Goal: Task Accomplishment & Management: Complete application form

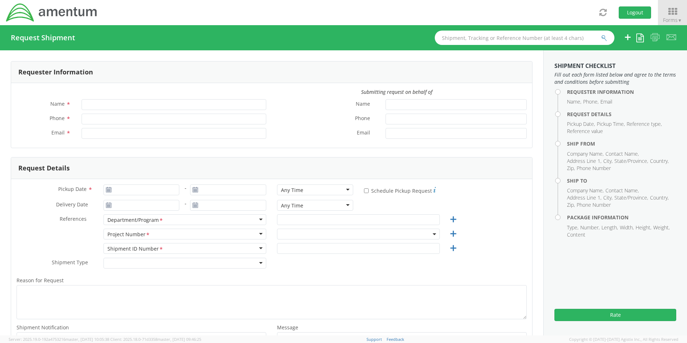
type input "[PERSON_NAME] (AJ) [PERSON_NAME]"
type input "[PHONE_NUMBER]"
type input "[PERSON_NAME][EMAIL_ADDRESS][PERSON_NAME][DOMAIN_NAME]"
type input "[DATE]"
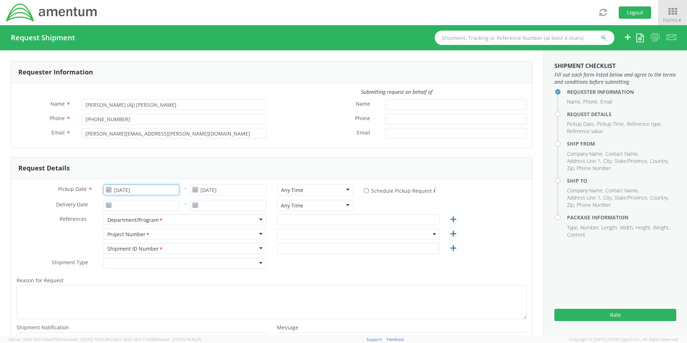
click at [151, 190] on input "[DATE]" at bounding box center [141, 189] width 76 height 11
click at [125, 246] on td "15" at bounding box center [125, 246] width 15 height 11
click at [667, 11] on icon at bounding box center [672, 11] width 33 height 10
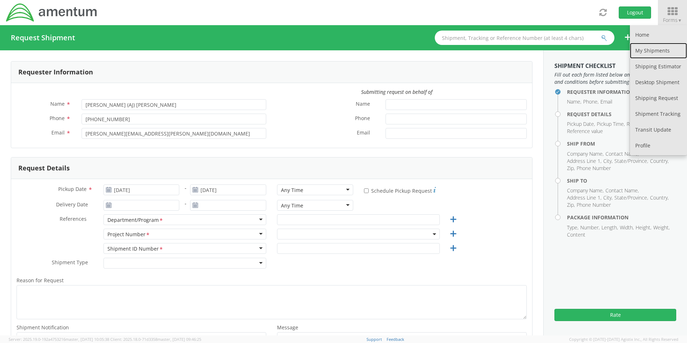
click at [654, 44] on link "My Shipments" at bounding box center [658, 51] width 57 height 16
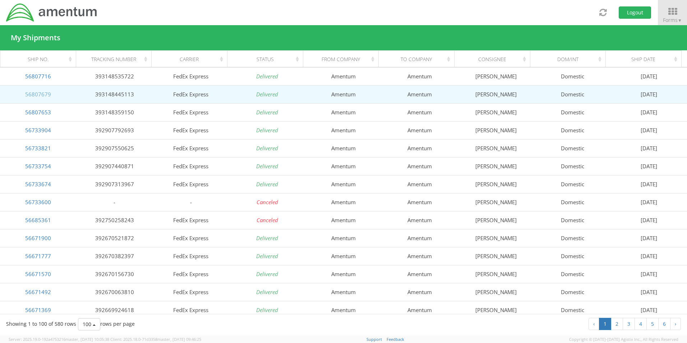
click at [33, 96] on link "56807679" at bounding box center [38, 94] width 26 height 7
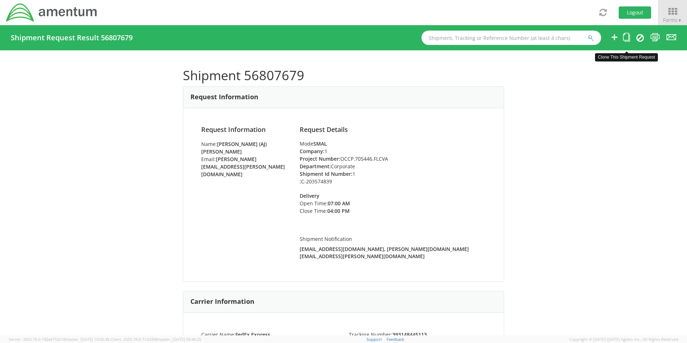
click at [626, 35] on icon at bounding box center [626, 37] width 7 height 9
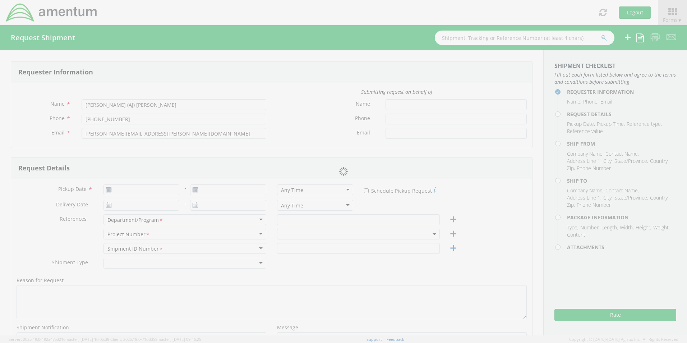
type input "[DATE]"
type input "Corporate"
type input "1"
select select
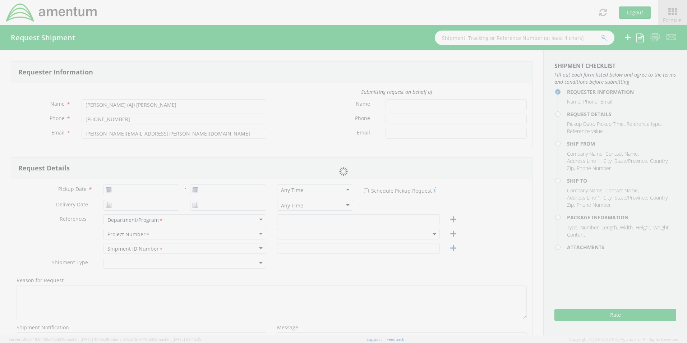
type input "Amentum"
type input "[PERSON_NAME]"
type input "[GEOGRAPHIC_DATA]"
type input "22043"
type input "[PERSON_NAME]"
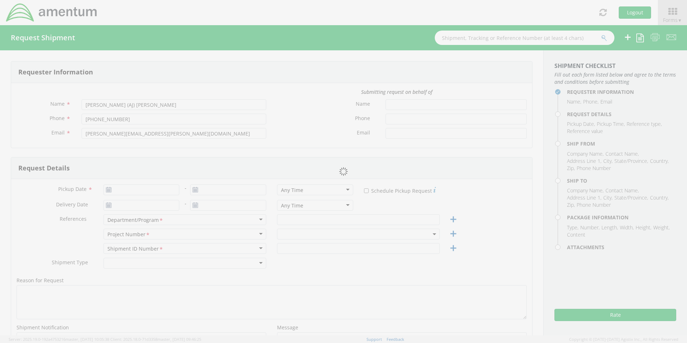
type input "5712946799"
type input "[PERSON_NAME][EMAIL_ADDRESS][PERSON_NAME][DOMAIN_NAME]"
select select
type input "Amentum"
type input "[STREET_ADDRESS][PERSON_NAME]"
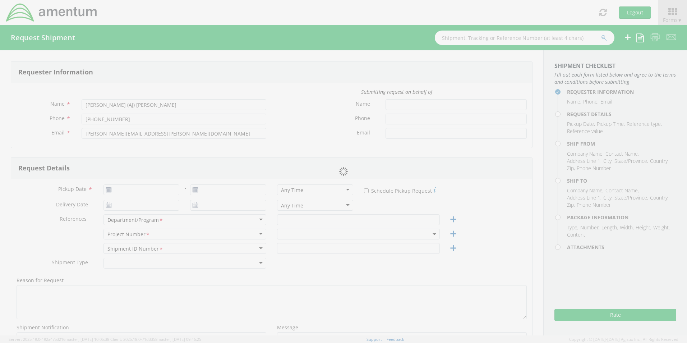
type input "Suite 200"
type input "[GEOGRAPHIC_DATA]"
type input "20874"
type input "[PERSON_NAME]"
type input "[PHONE_NUMBER]"
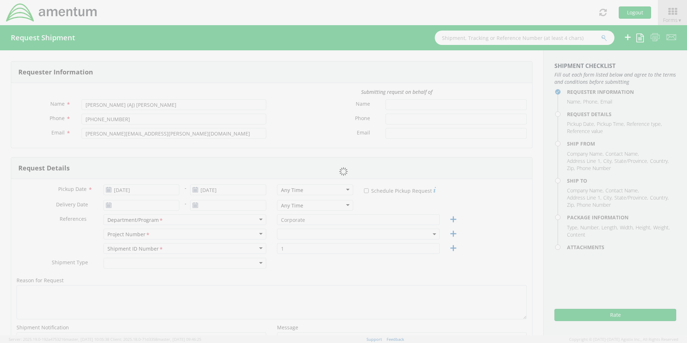
type input "[EMAIL_ADDRESS][DOMAIN_NAME]"
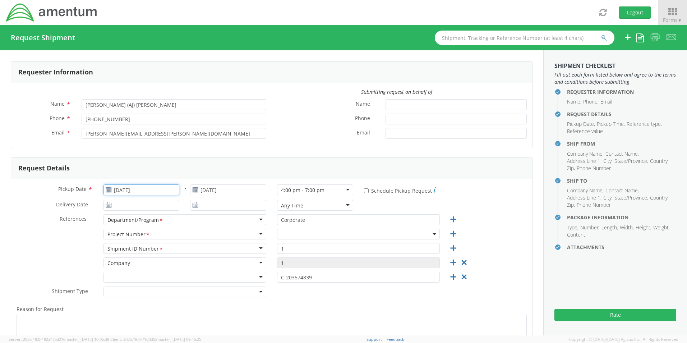
select select "OCCP.705446.FLCVA"
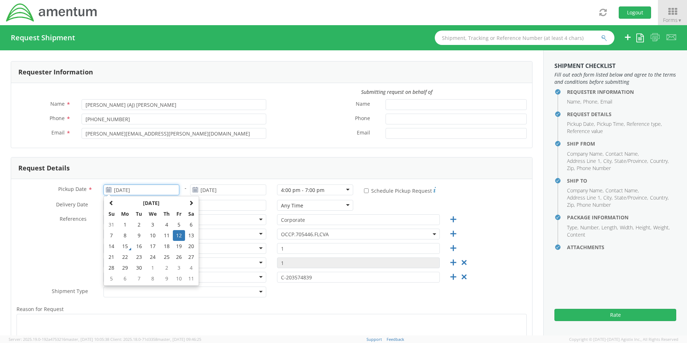
click at [154, 187] on input "[DATE]" at bounding box center [141, 189] width 76 height 11
click at [128, 245] on td "15" at bounding box center [125, 246] width 15 height 11
type input "[DATE]"
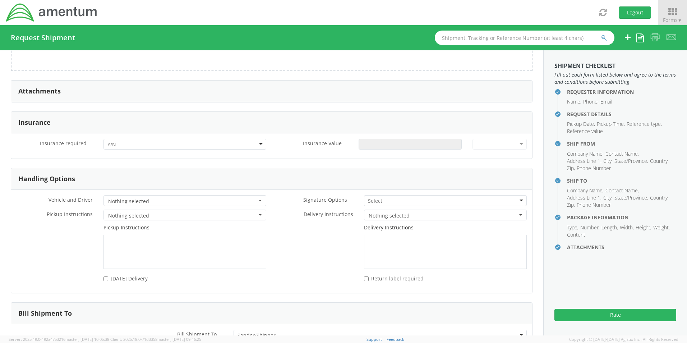
scroll to position [886, 0]
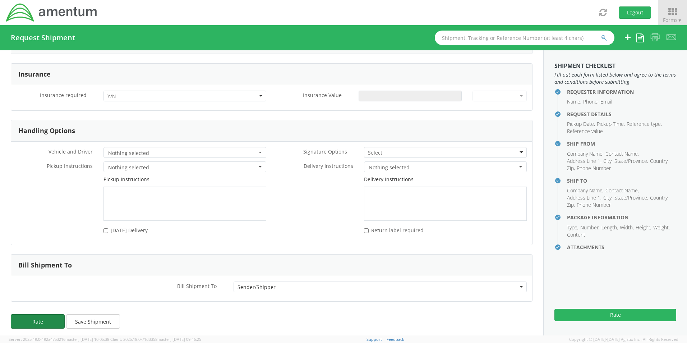
click at [43, 318] on button "Rate" at bounding box center [38, 321] width 54 height 14
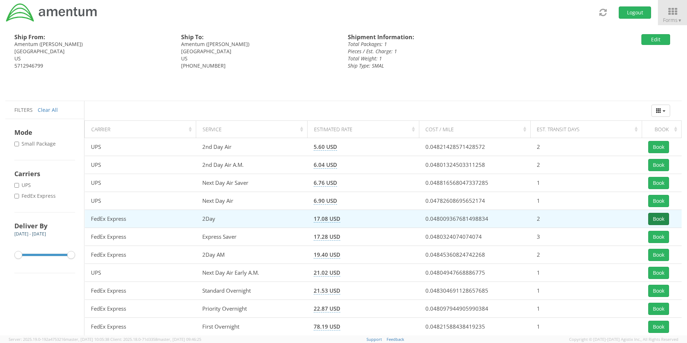
click at [663, 217] on button "Book" at bounding box center [658, 219] width 21 height 12
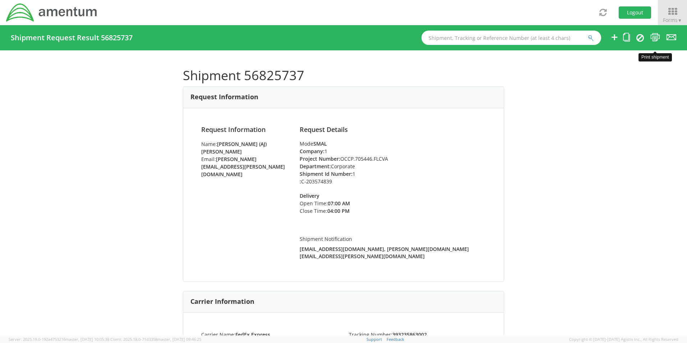
click at [655, 36] on icon at bounding box center [655, 37] width 10 height 9
